Goal: Task Accomplishment & Management: Manage account settings

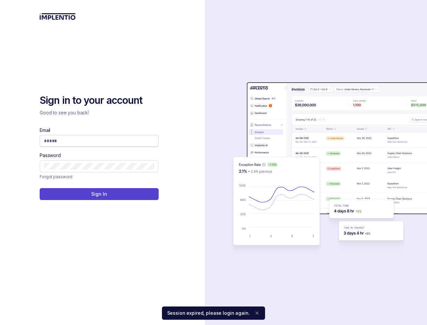
click at [89, 138] on input "Email" at bounding box center [99, 140] width 110 height 7
click at [0, 324] on com-1password-button at bounding box center [0, 325] width 0 height 0
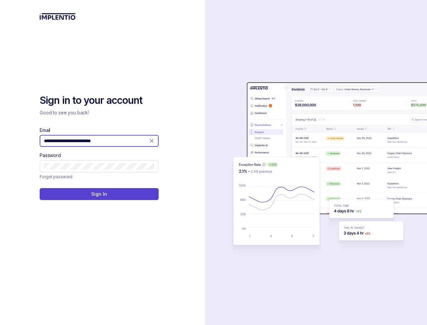
type input "**********"
